Goal: Information Seeking & Learning: Check status

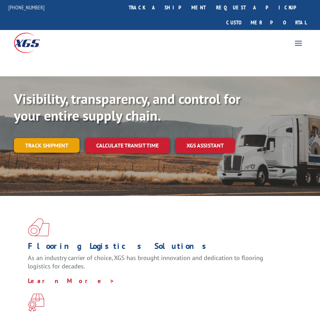
click at [42, 138] on link "Track shipment" at bounding box center [47, 145] width 66 height 15
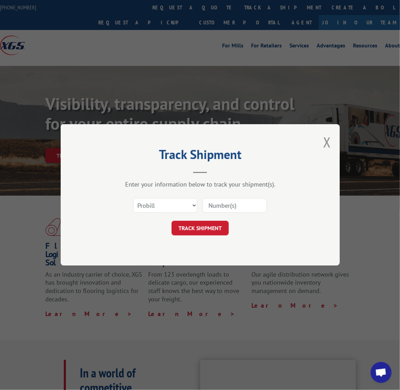
click at [217, 207] on input at bounding box center [235, 206] width 64 height 15
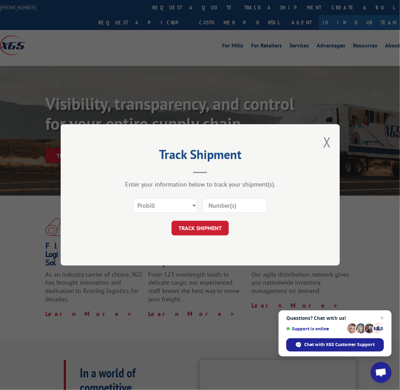
paste input "[PHONE_NUMBER]"
type input "[PHONE_NUMBER]"
click at [217, 232] on button "TRACK SHIPMENT" at bounding box center [200, 228] width 57 height 15
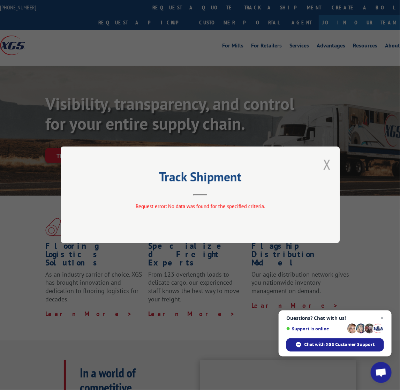
click at [320, 164] on button "Close modal" at bounding box center [327, 164] width 8 height 18
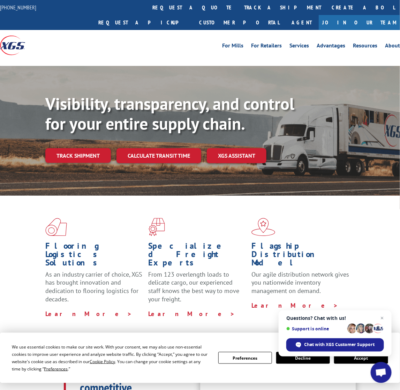
click at [76, 150] on div "Visibility, transparency, and control for your entire supply chain. Track shipm…" at bounding box center [222, 142] width 355 height 97
click at [77, 148] on link "Track shipment" at bounding box center [78, 155] width 66 height 15
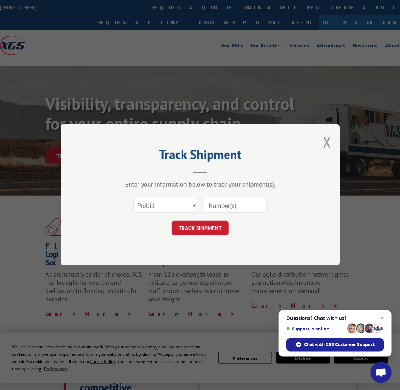
click at [215, 209] on input at bounding box center [235, 206] width 64 height 15
paste input "16944883"
type input "16944883"
click at [215, 225] on button "TRACK SHIPMENT" at bounding box center [200, 228] width 57 height 15
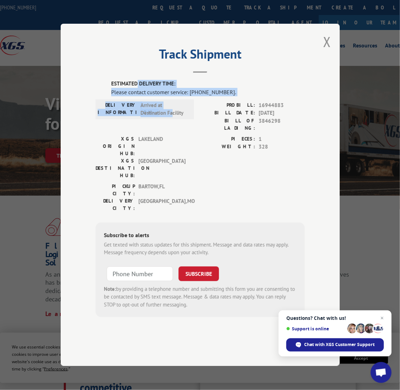
drag, startPoint x: 137, startPoint y: 102, endPoint x: 176, endPoint y: 139, distance: 53.8
click at [176, 139] on div "ESTIMATED DELIVERY TIME: Please contact customer service: [PHONE_NUMBER]. DELIV…" at bounding box center [200, 198] width 209 height 237
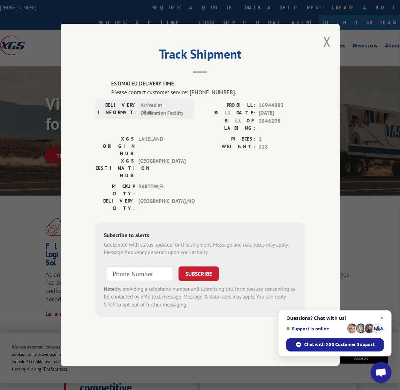
click at [174, 197] on span "[GEOGRAPHIC_DATA] , [GEOGRAPHIC_DATA]" at bounding box center [162, 204] width 47 height 15
click at [320, 51] on button "Close modal" at bounding box center [327, 41] width 8 height 18
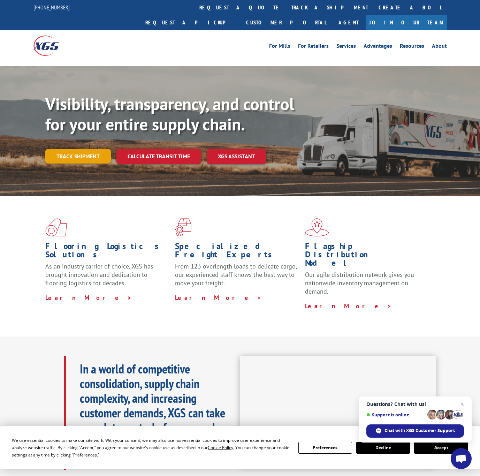
click at [74, 149] on link "Track shipment" at bounding box center [78, 156] width 66 height 15
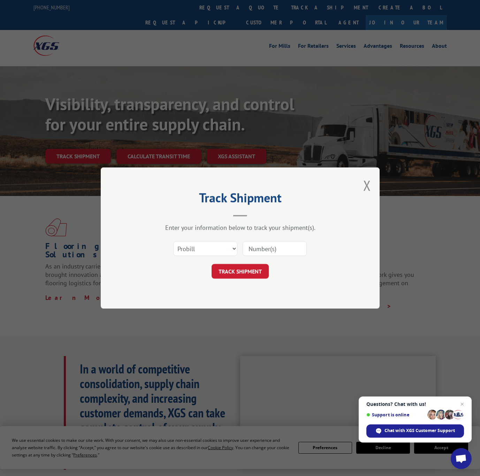
click at [263, 250] on input at bounding box center [275, 248] width 64 height 15
paste input "16944883"
type input "16944883"
click at [239, 266] on button "TRACK SHIPMENT" at bounding box center [240, 271] width 57 height 15
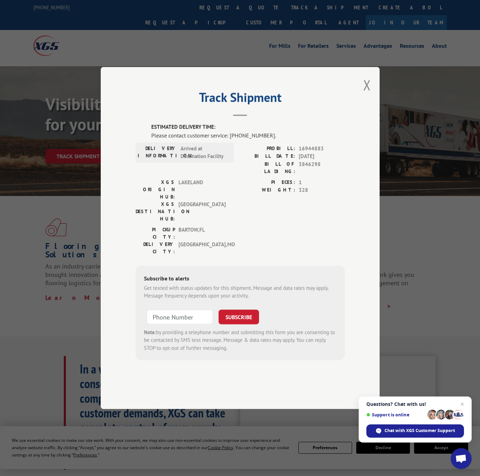
click at [260, 218] on div "PIECES: 1 WEIGHT: 328" at bounding box center [292, 202] width 105 height 47
drag, startPoint x: 231, startPoint y: 158, endPoint x: 263, endPoint y: 155, distance: 31.9
click at [263, 140] on div "Please contact customer service: [PHONE_NUMBER]." at bounding box center [248, 135] width 194 height 8
click at [232, 140] on div "Please contact customer service: [PHONE_NUMBER]." at bounding box center [248, 135] width 194 height 8
drag, startPoint x: 231, startPoint y: 156, endPoint x: 270, endPoint y: 158, distance: 39.8
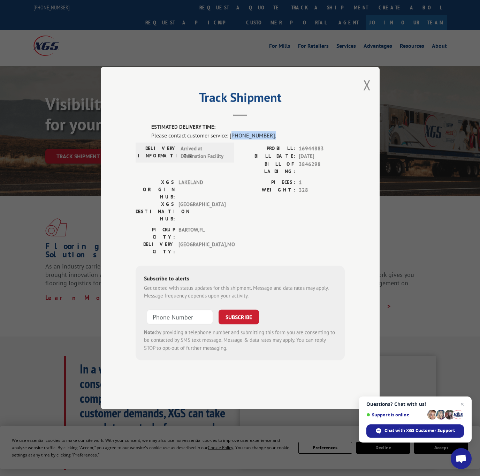
click at [270, 140] on div "Please contact customer service: [PHONE_NUMBER]." at bounding box center [248, 135] width 194 height 8
copy div "844) 947-7447."
